Goal: Information Seeking & Learning: Learn about a topic

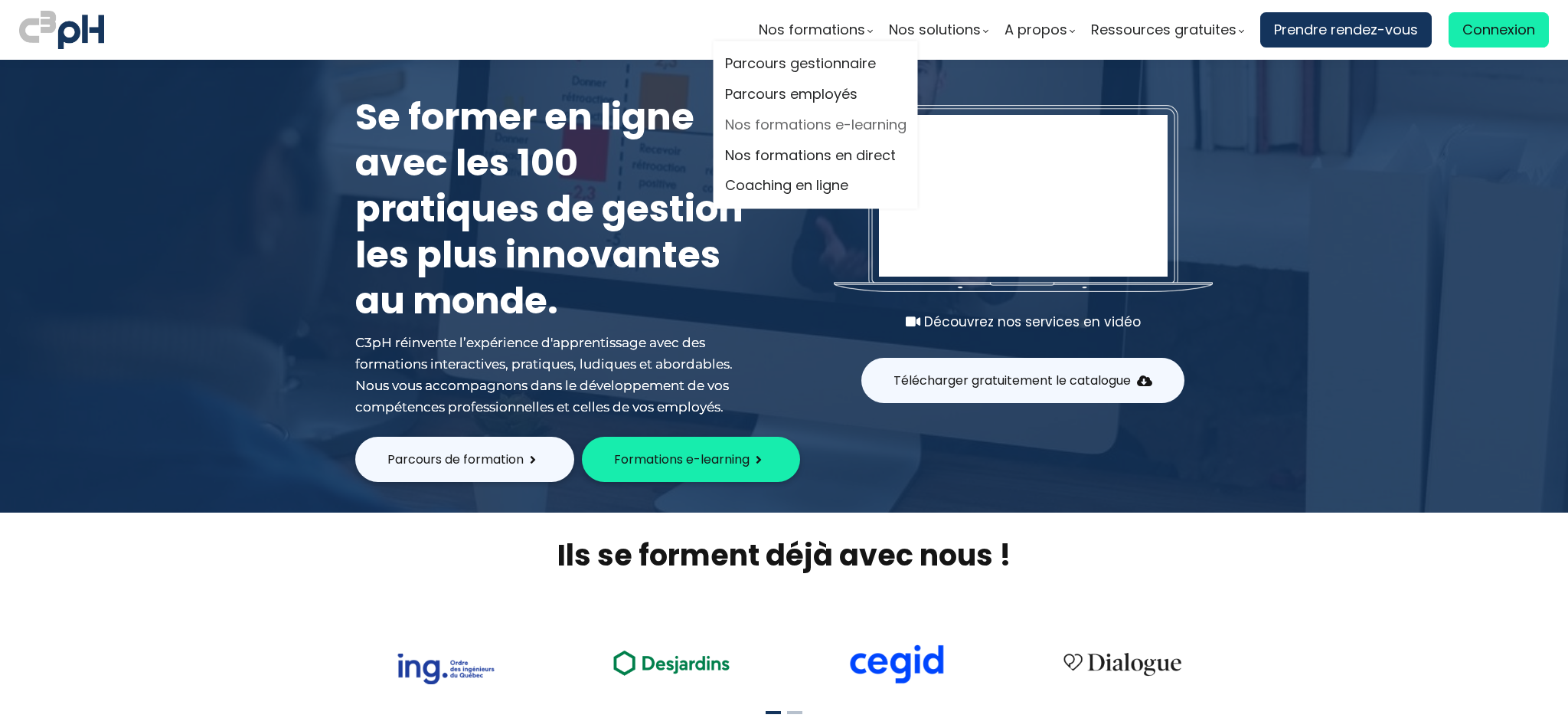
click at [793, 120] on link "Nos formations e-learning" at bounding box center [815, 125] width 181 height 23
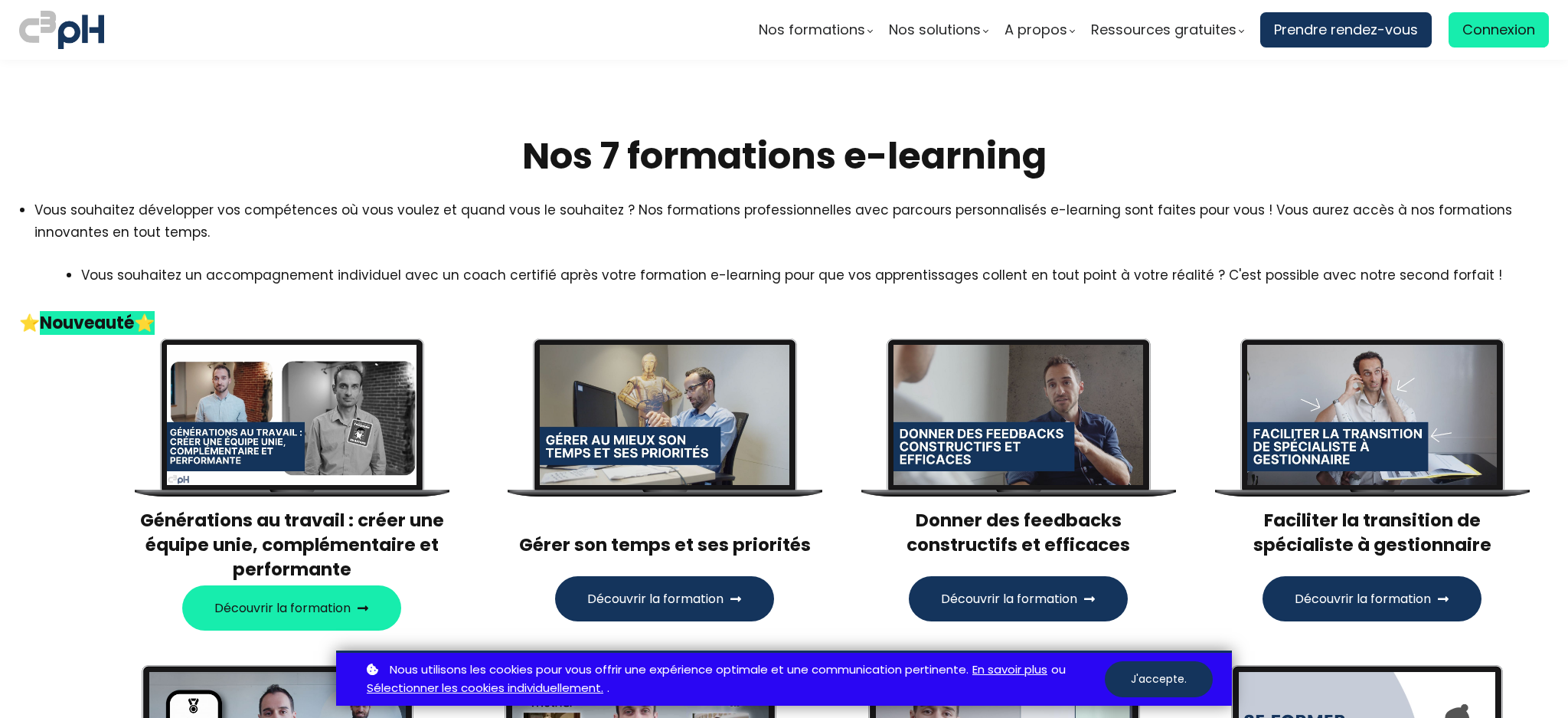
click at [992, 589] on span "Découvrir la formation" at bounding box center [1009, 598] width 136 height 19
click at [1006, 589] on span "Découvrir la formation" at bounding box center [1009, 598] width 136 height 19
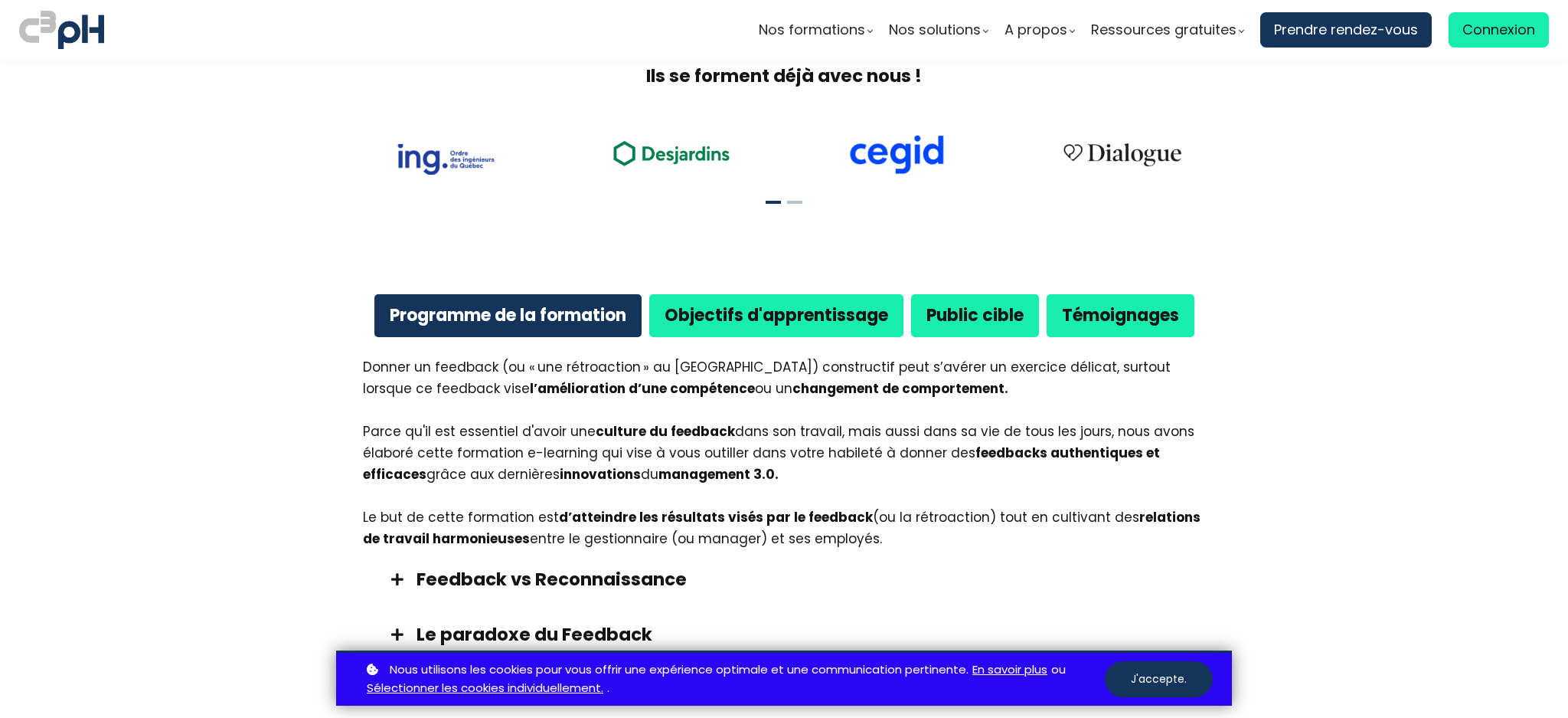
scroll to position [816, 0]
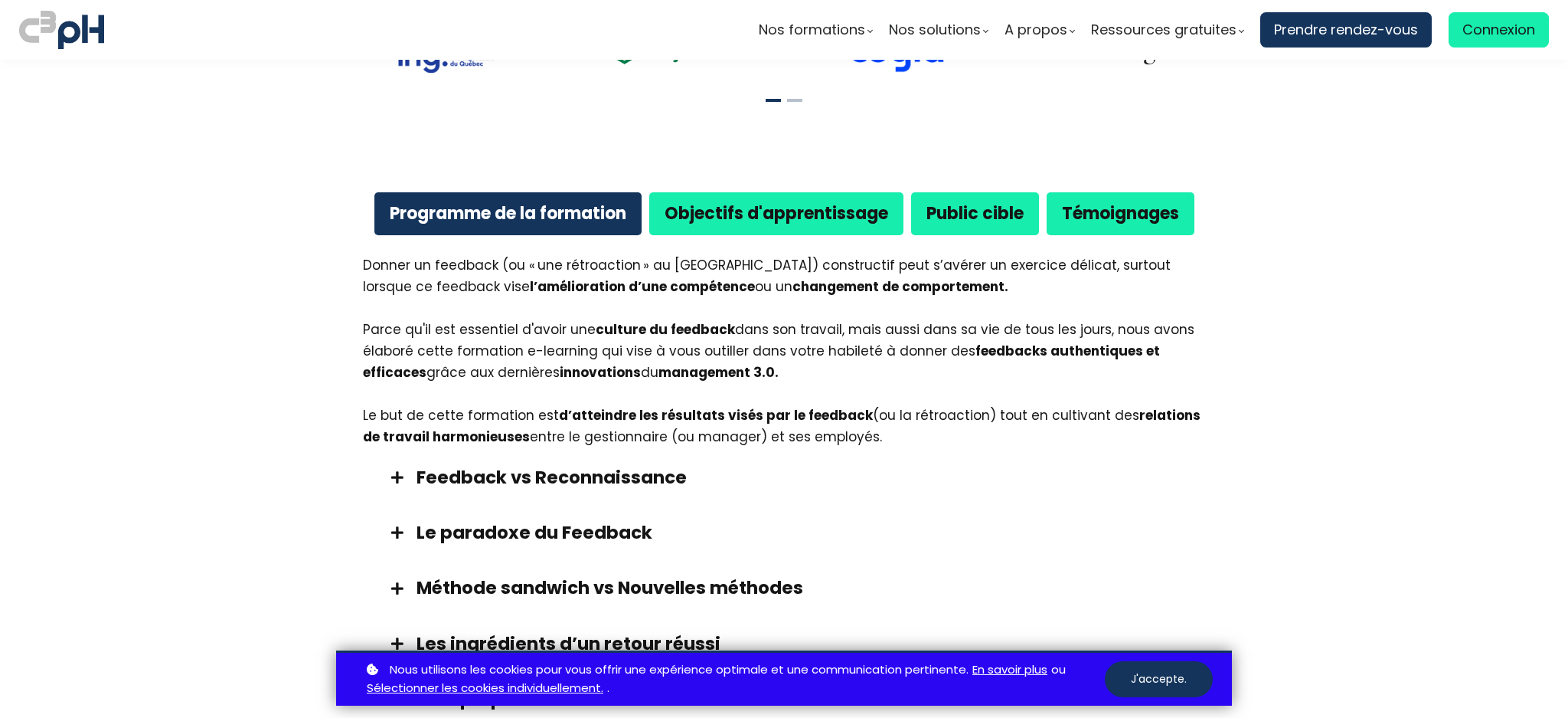
click at [719, 201] on b "Objectifs d'apprentissage" at bounding box center [776, 213] width 224 height 23
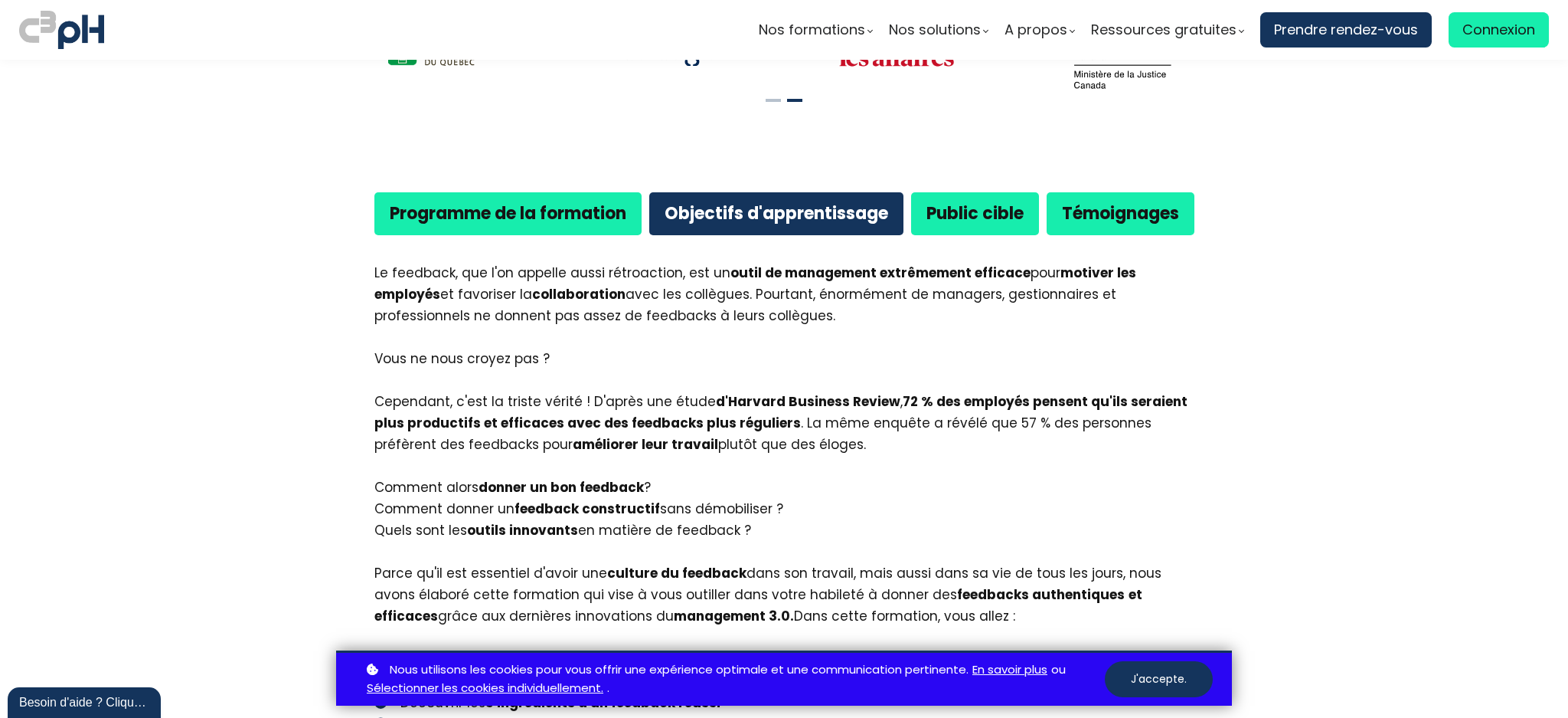
click at [474, 201] on b "Programme de la formation" at bounding box center [508, 213] width 237 height 23
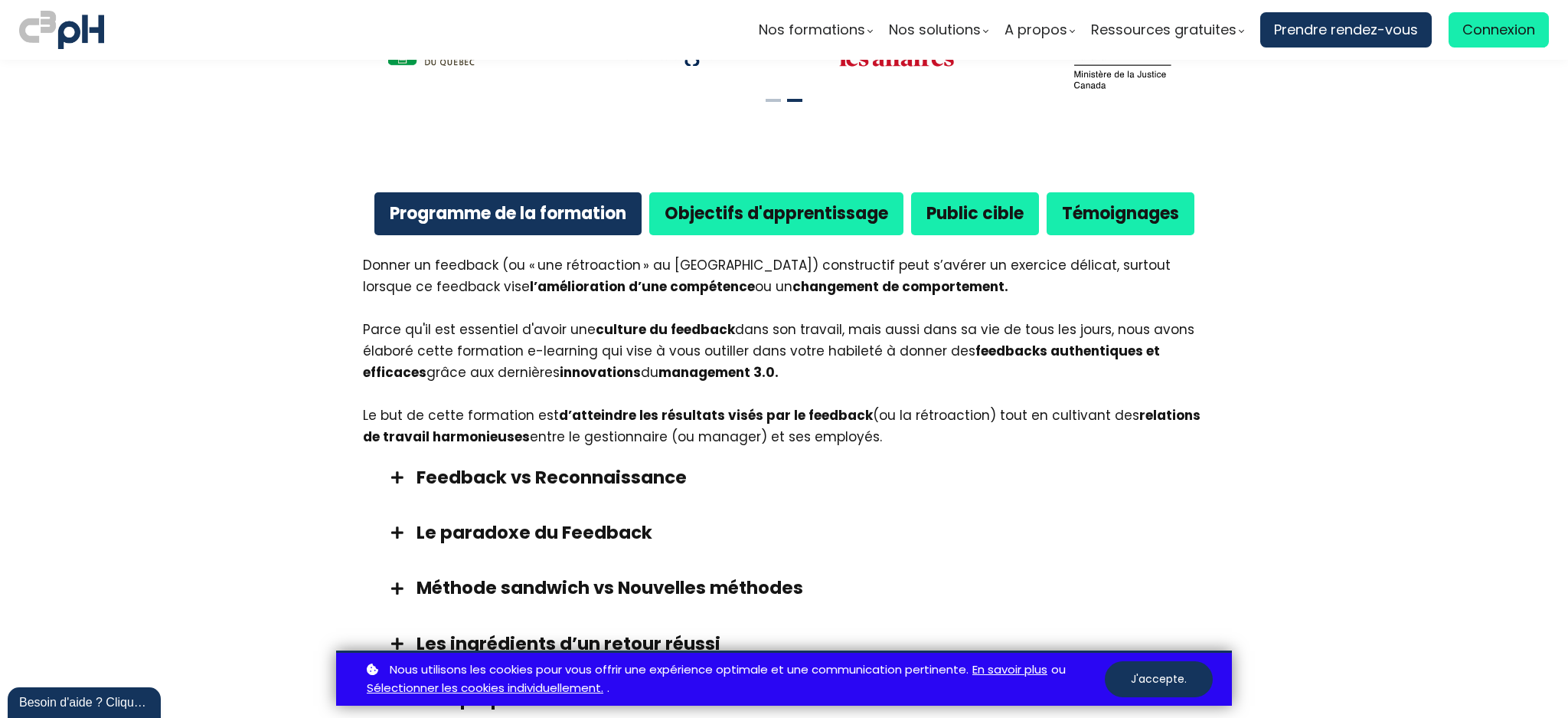
drag, startPoint x: 357, startPoint y: 240, endPoint x: 854, endPoint y: 412, distance: 525.9
click at [854, 412] on div "Donner un feedback (ou « une rétroaction » au Québec) constructif peut s’avérer…" at bounding box center [784, 490] width 858 height 488
copy div "Donner un feedback (ou « une rétroaction » au Québec) constructif peut s’avérer…"
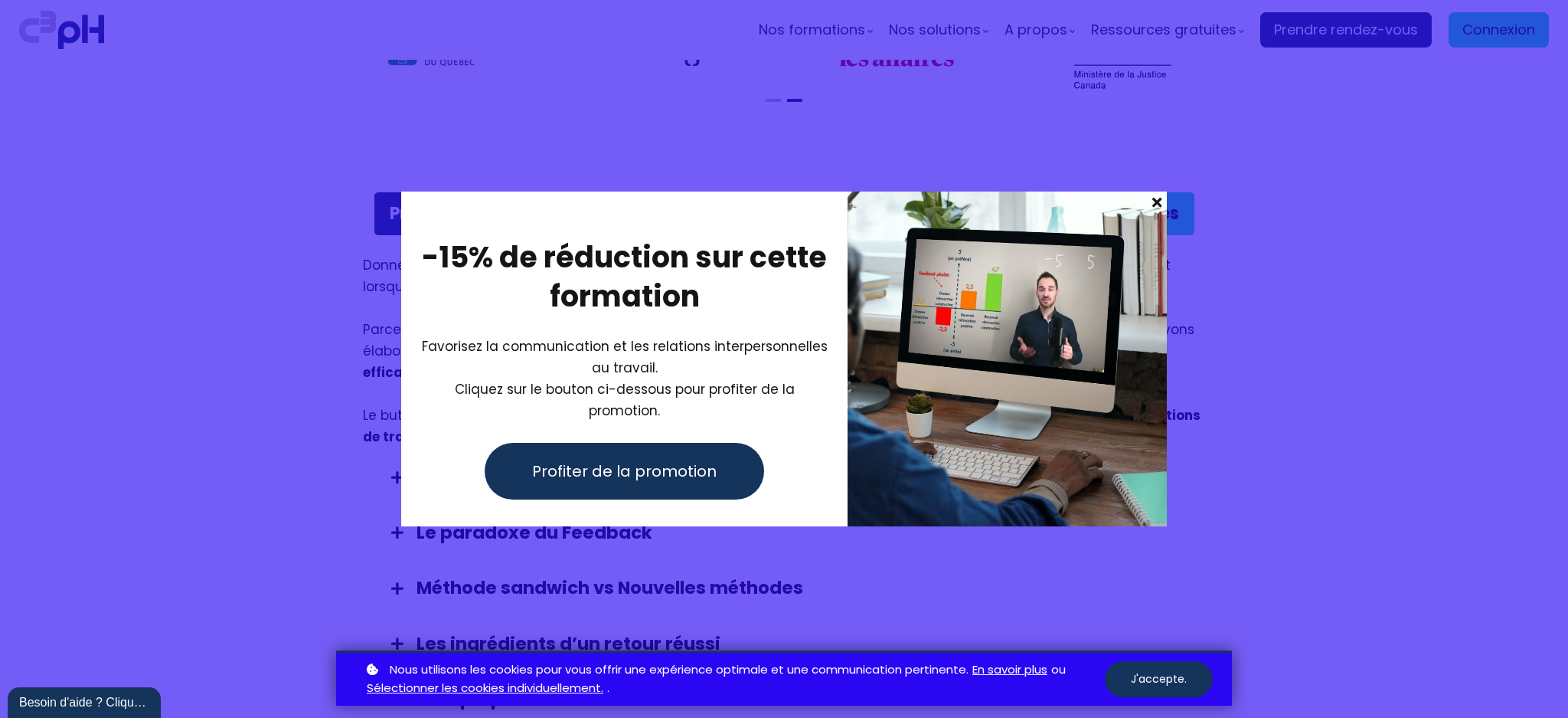
click at [1158, 212] on span at bounding box center [1157, 202] width 20 height 22
